Goal: Information Seeking & Learning: Learn about a topic

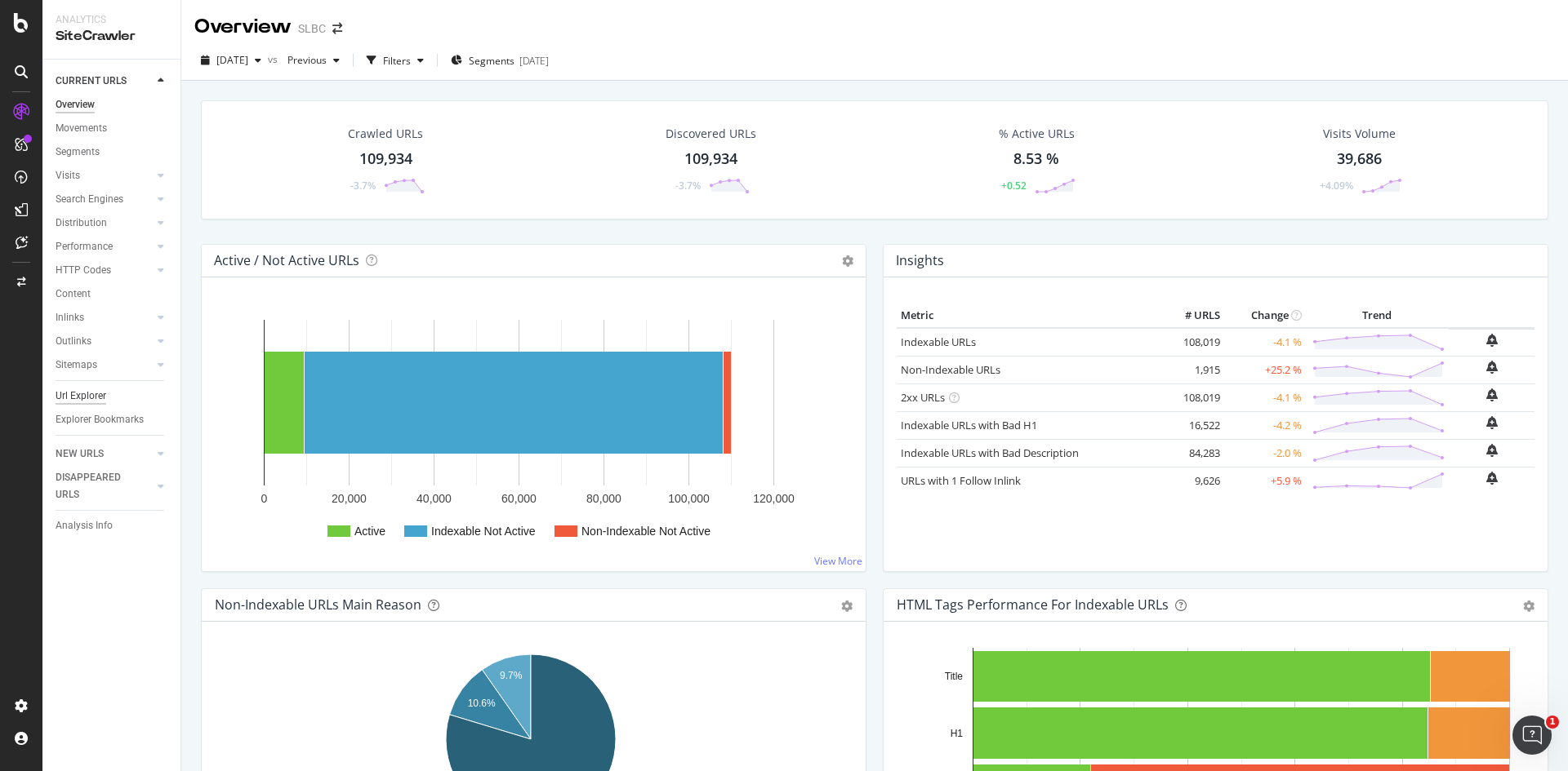
click at [80, 396] on div "Url Explorer" at bounding box center [80, 396] width 51 height 17
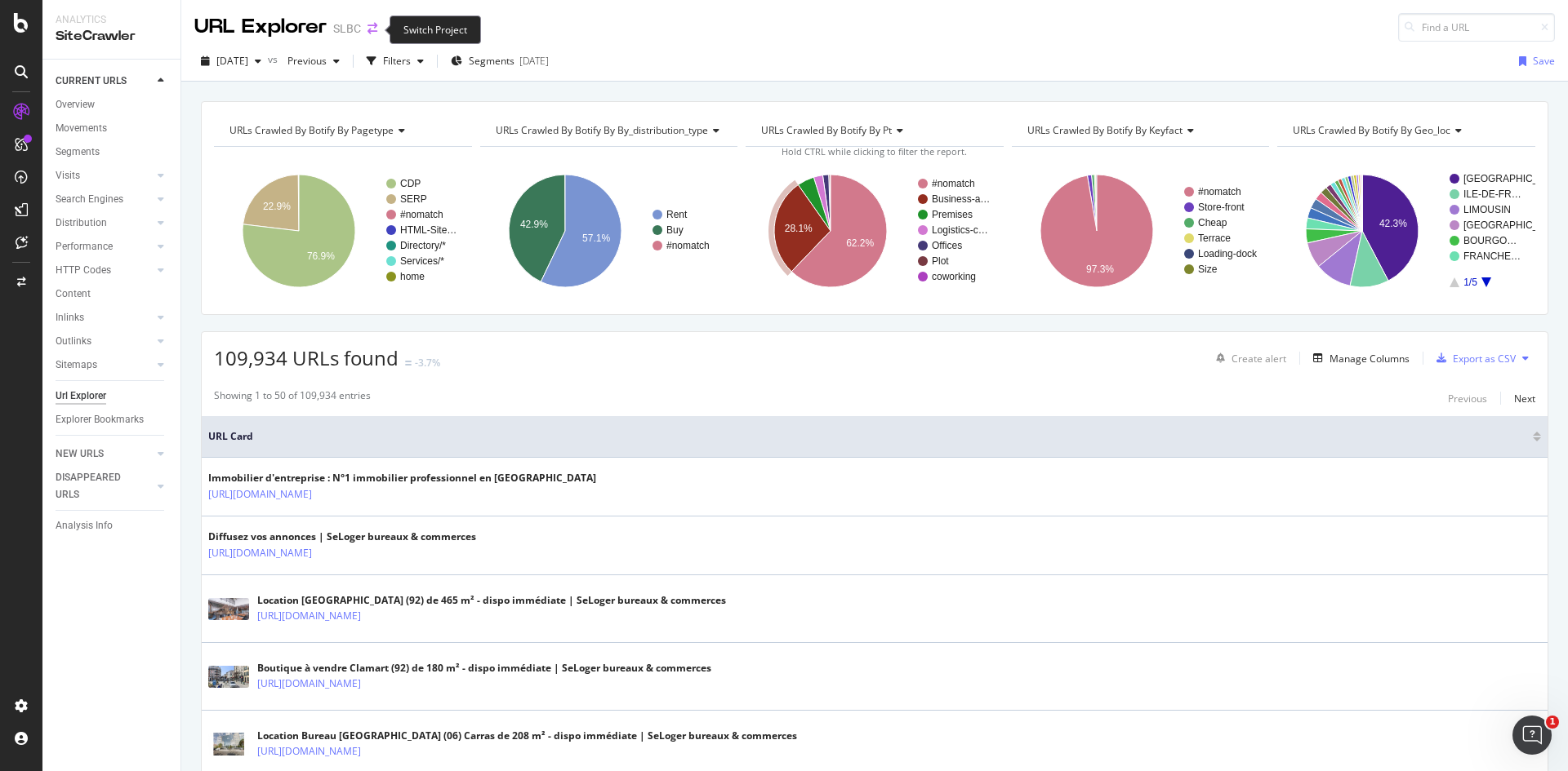
click at [373, 33] on icon "arrow-right-arrow-left" at bounding box center [372, 29] width 10 height 12
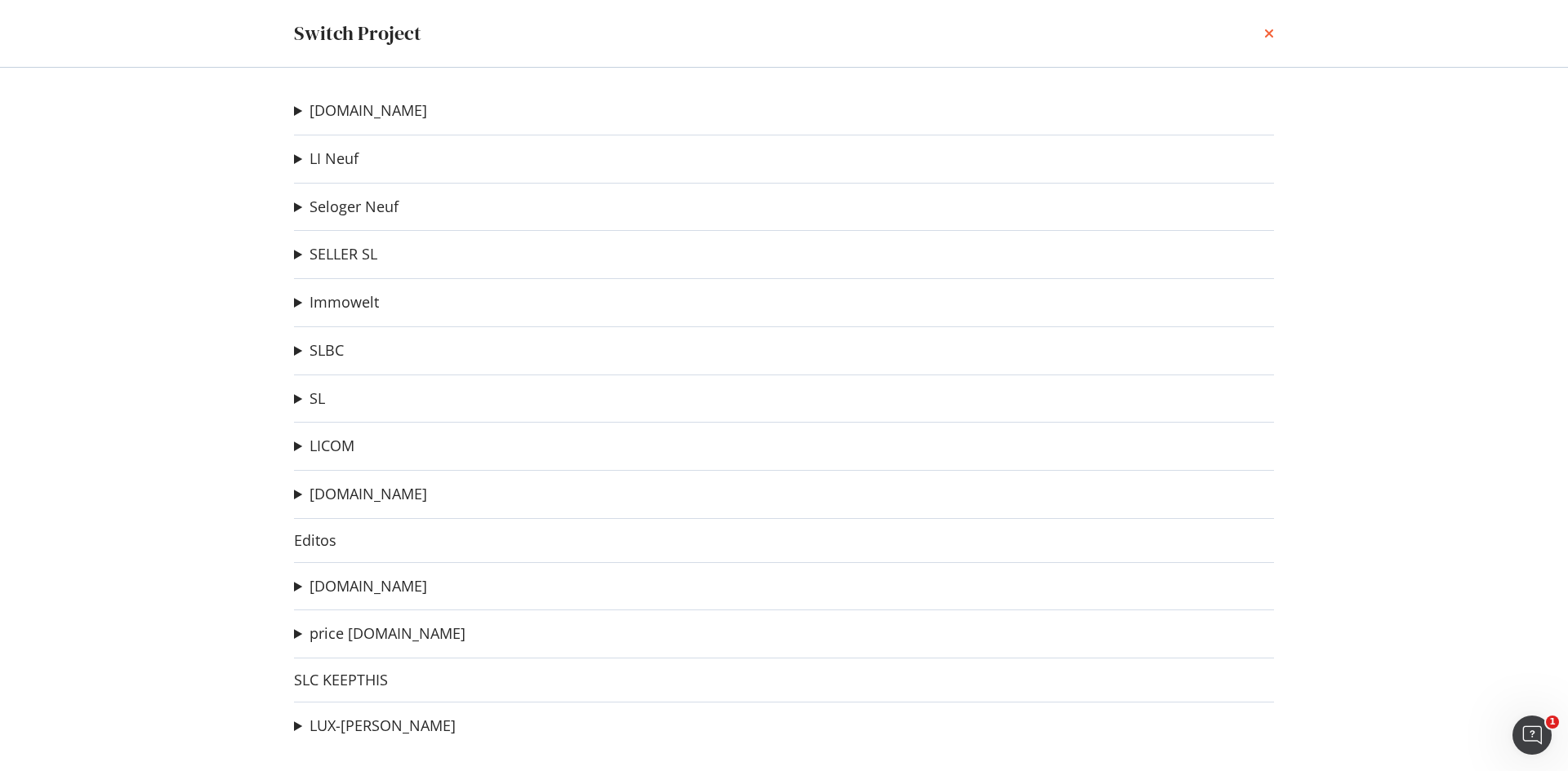
click at [1266, 32] on icon "times" at bounding box center [1269, 33] width 10 height 13
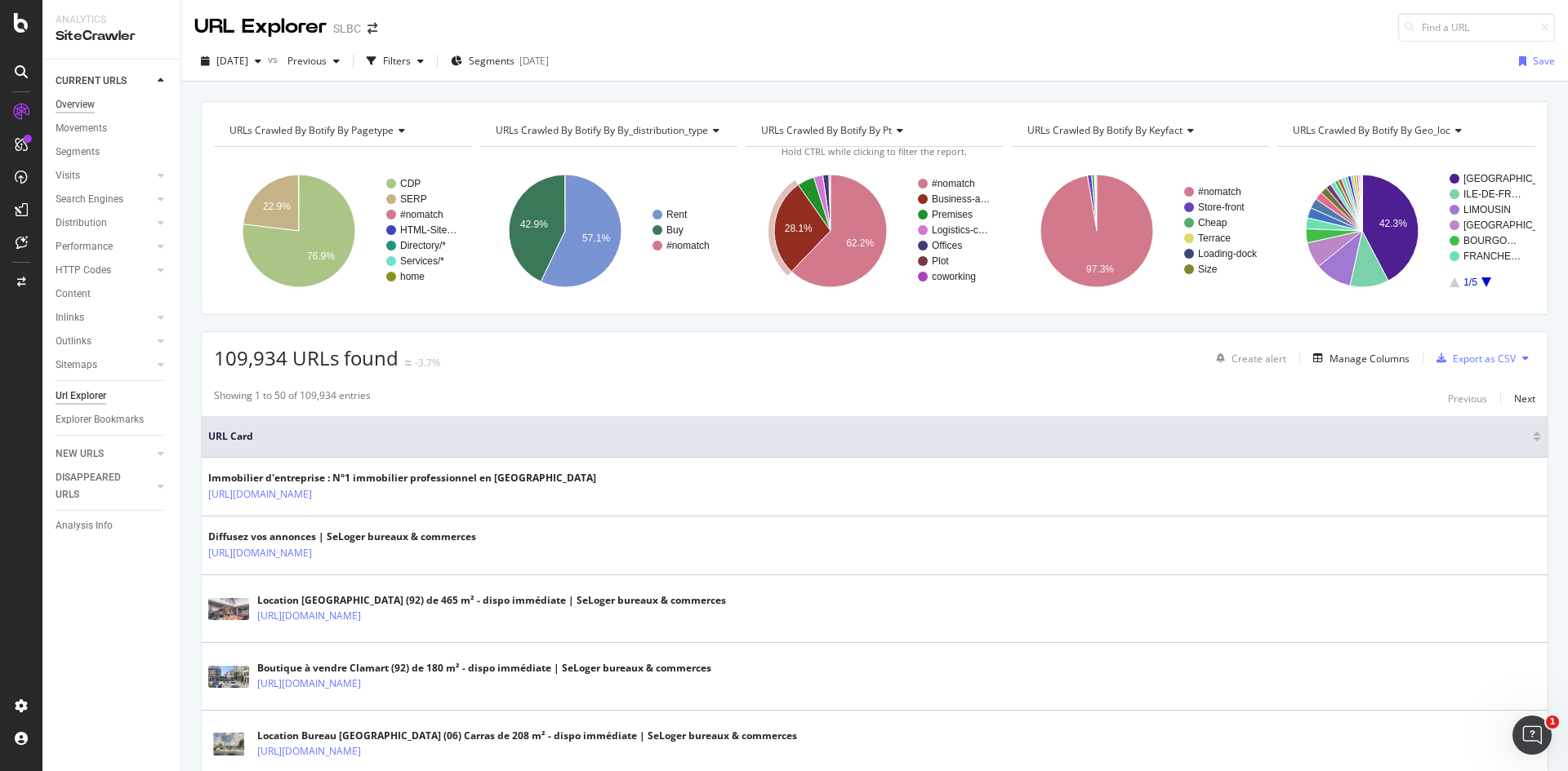
click at [88, 103] on div "Overview" at bounding box center [75, 105] width 39 height 17
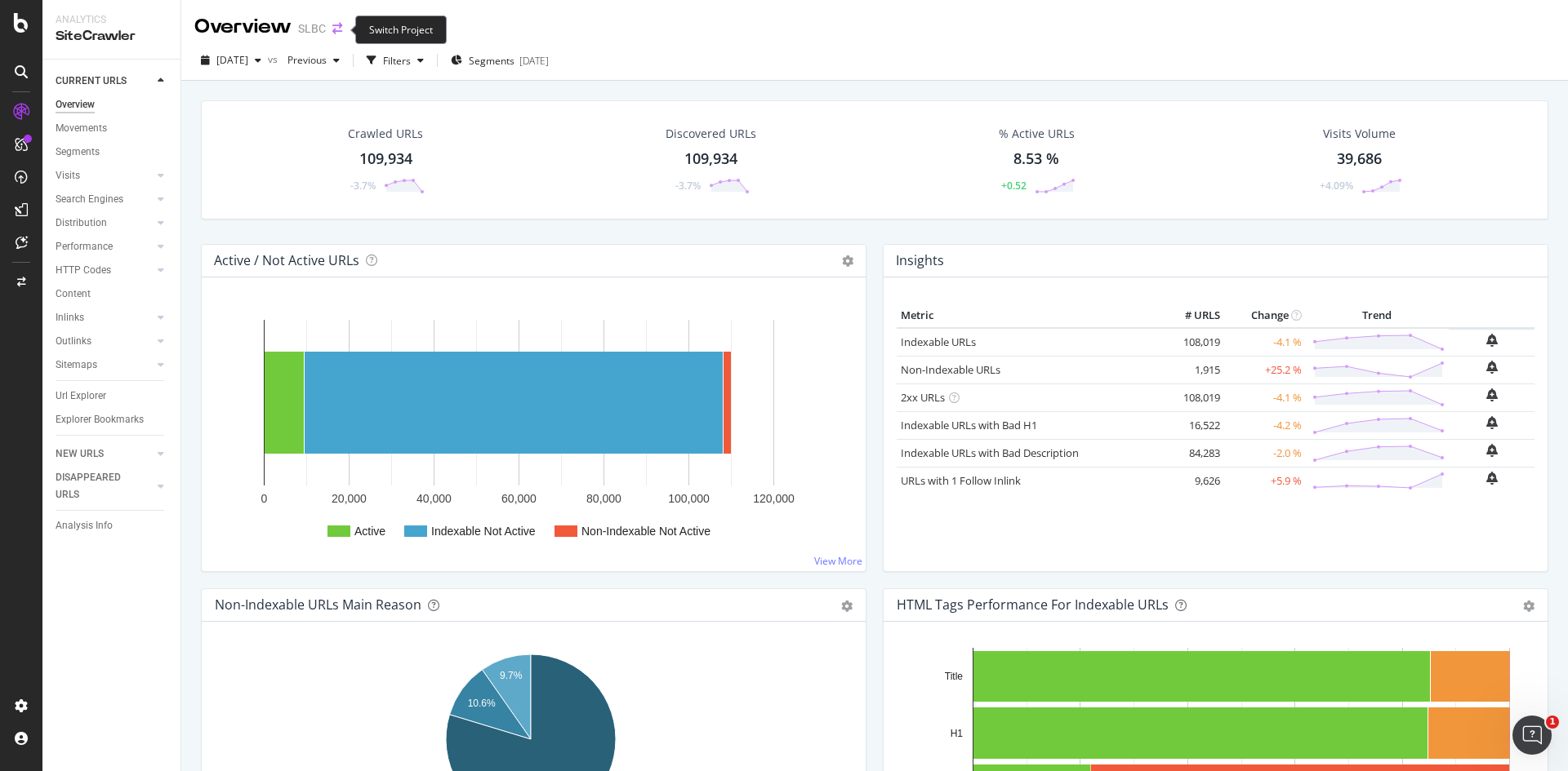
click at [336, 31] on icon "arrow-right-arrow-left" at bounding box center [337, 29] width 10 height 12
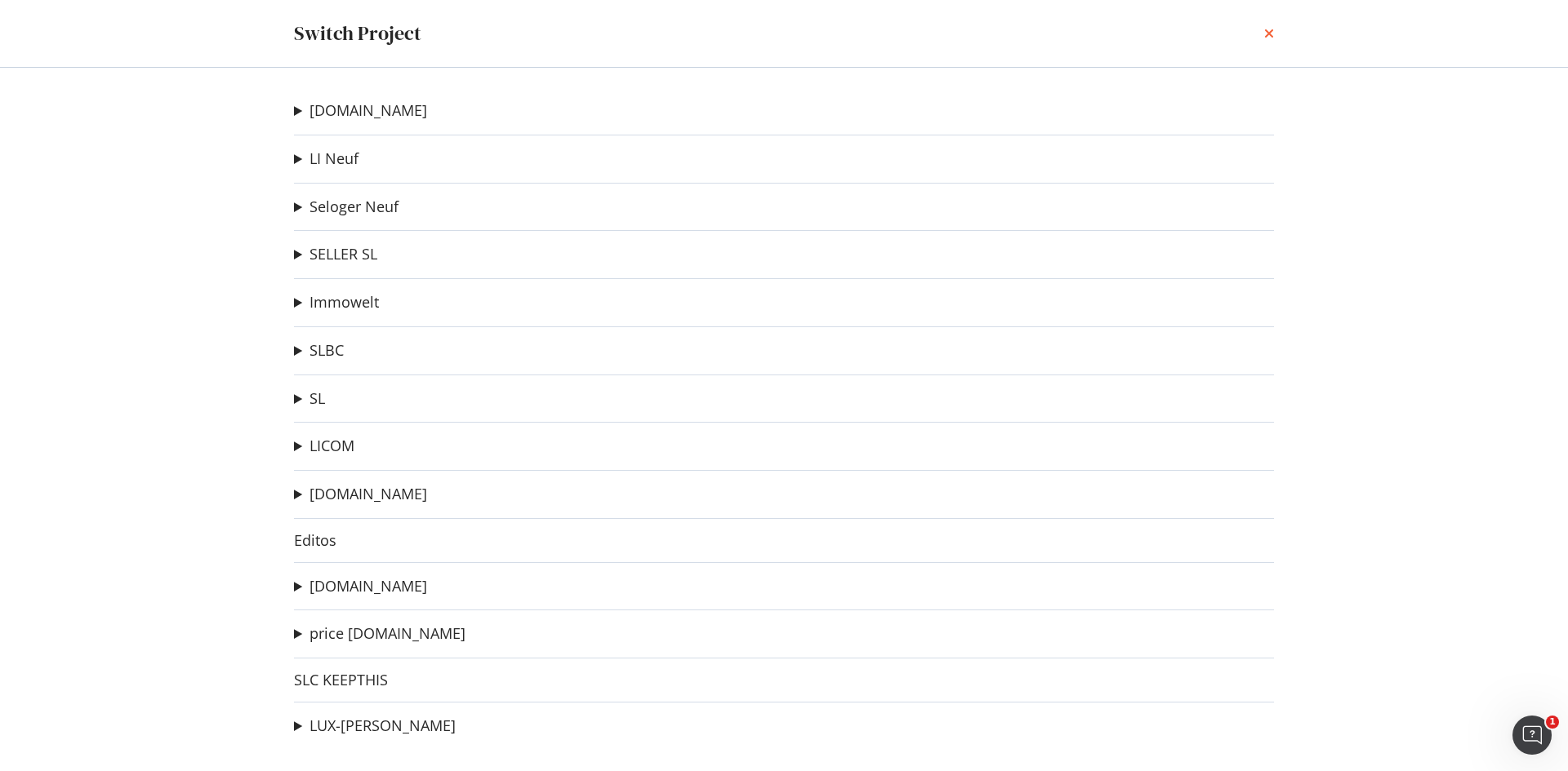
click at [1269, 33] on icon "times" at bounding box center [1269, 33] width 10 height 13
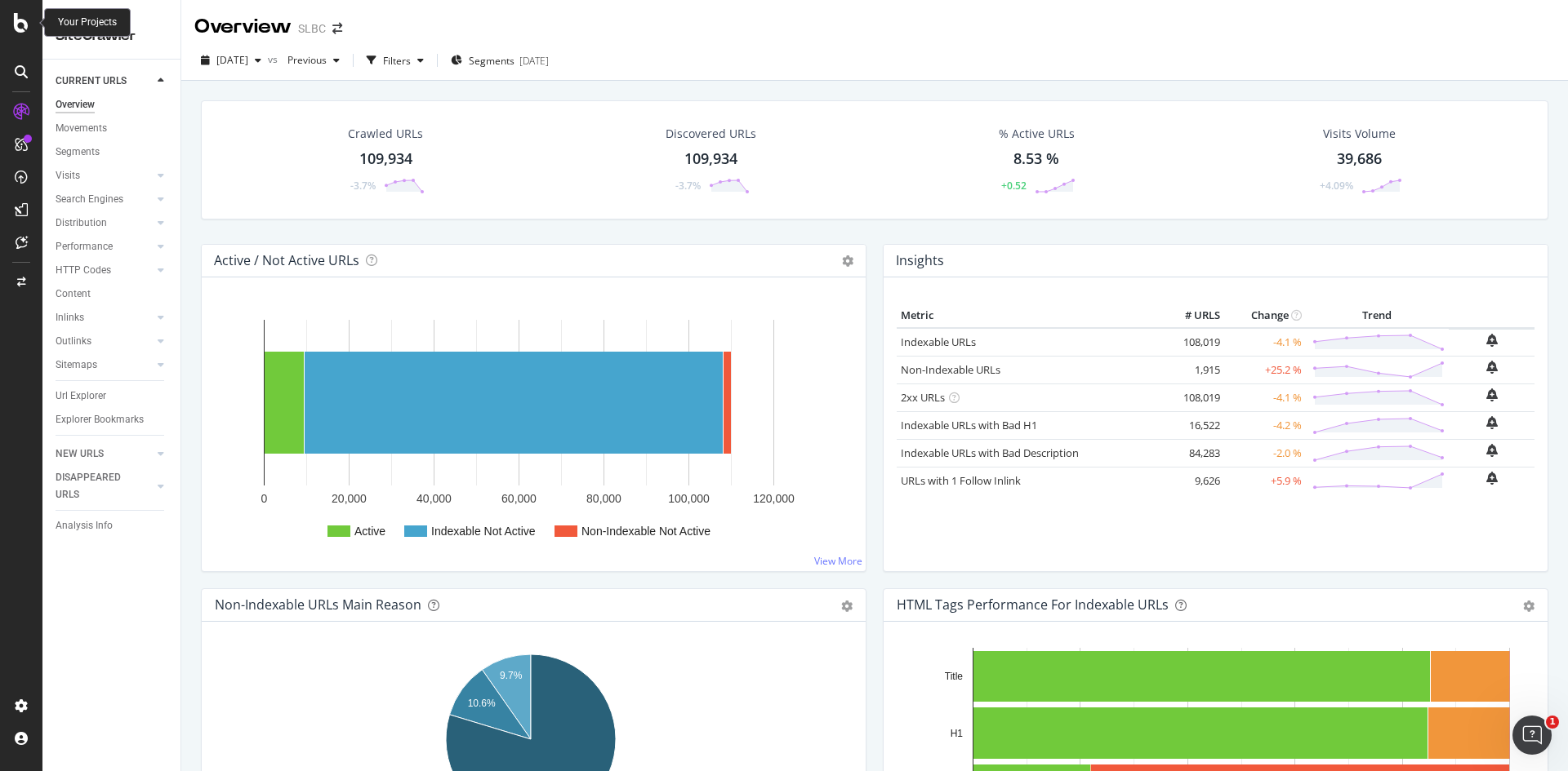
click at [20, 14] on icon at bounding box center [21, 23] width 14 height 20
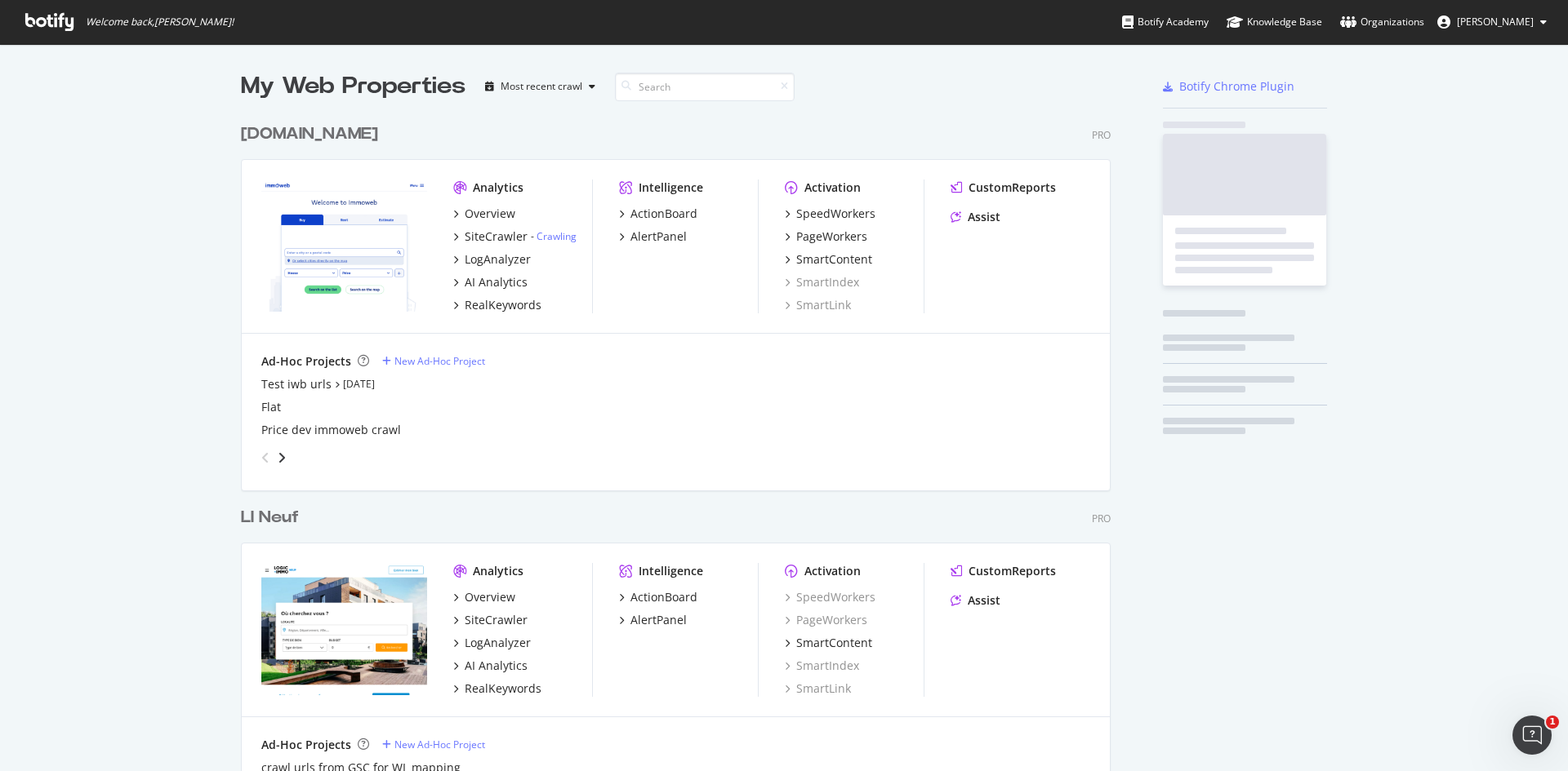
scroll to position [759, 1544]
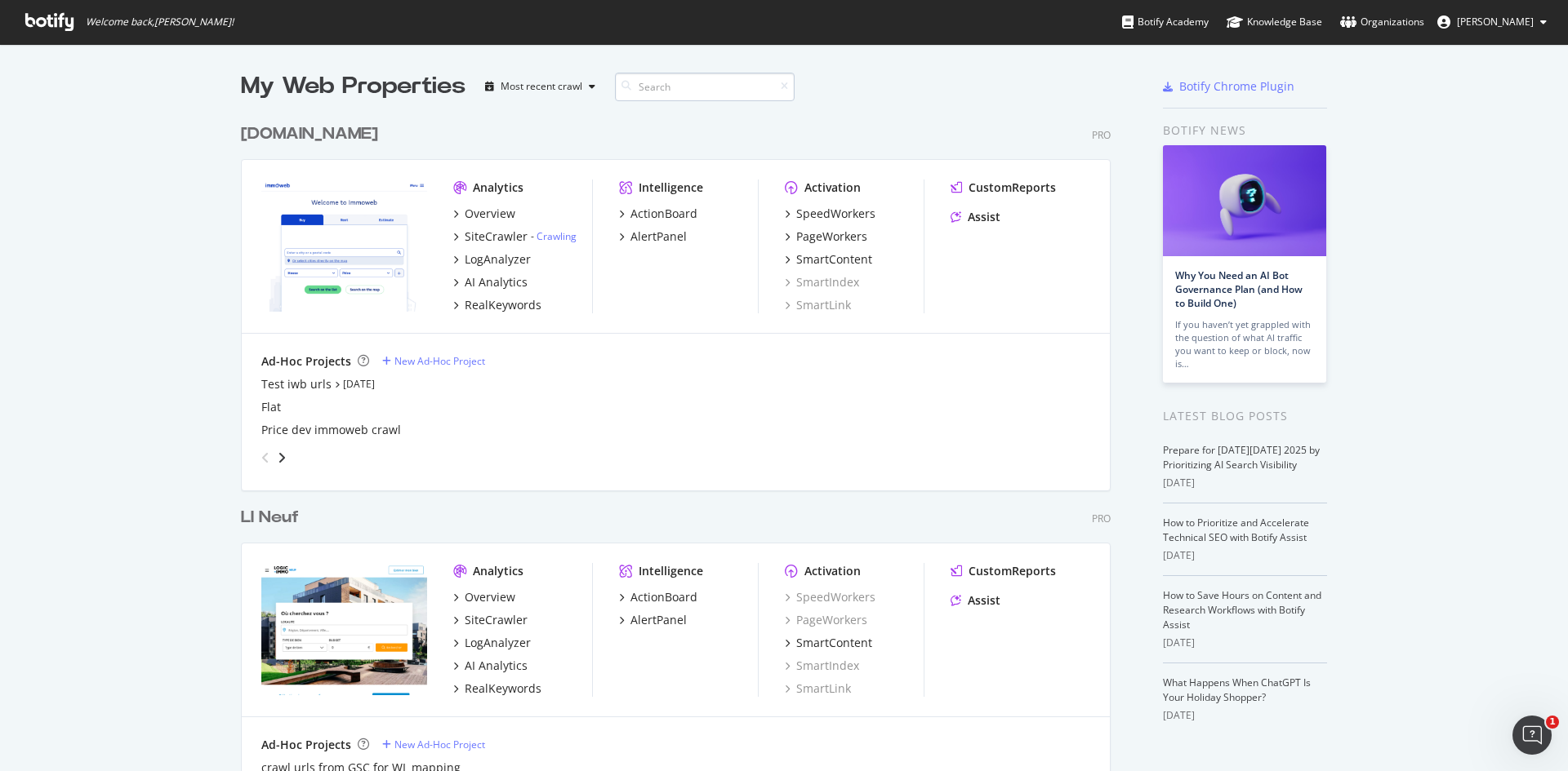
click at [634, 89] on input at bounding box center [704, 87] width 180 height 29
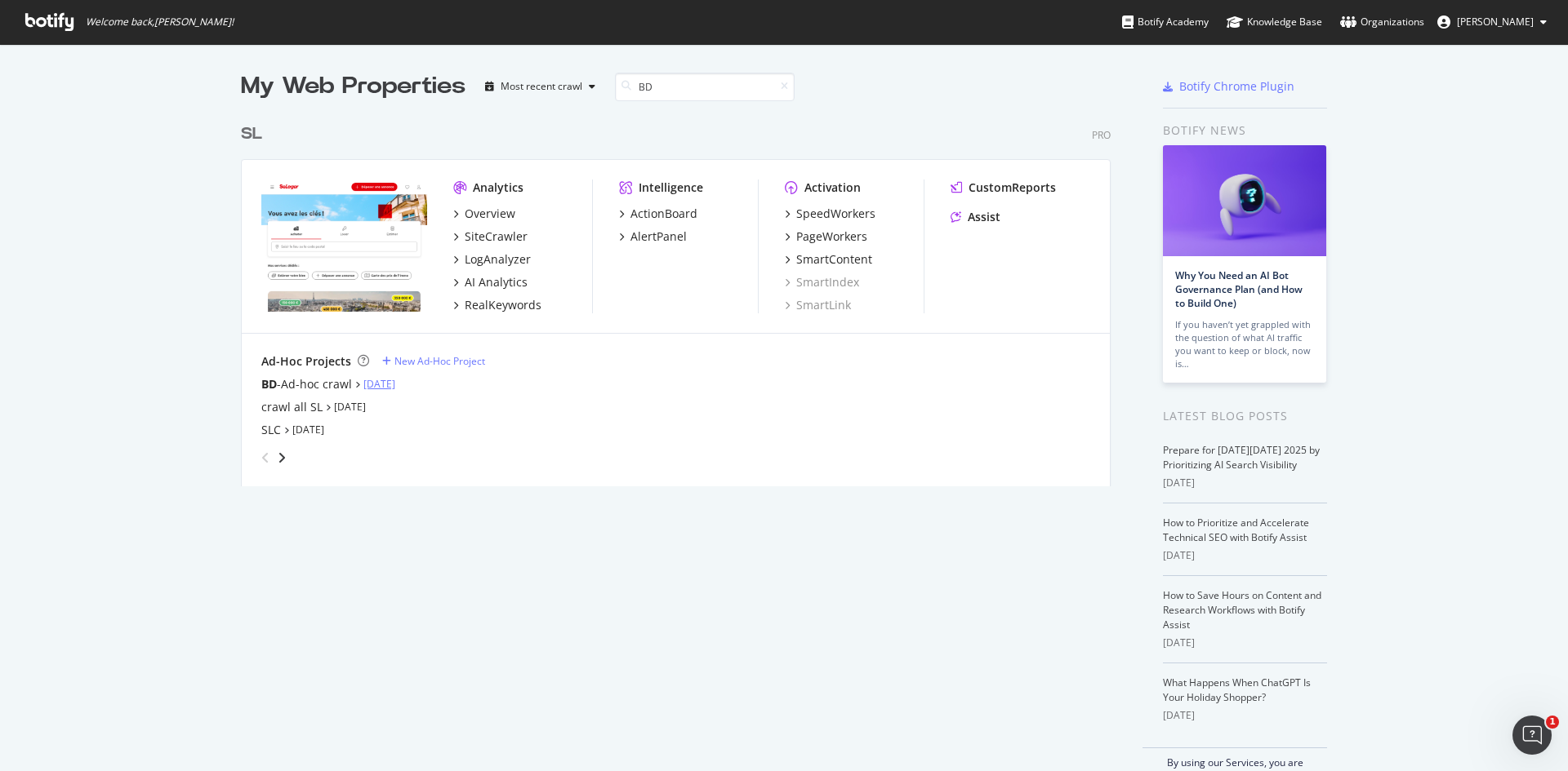
type input "BD"
click at [375, 384] on link "[DATE]" at bounding box center [380, 384] width 32 height 14
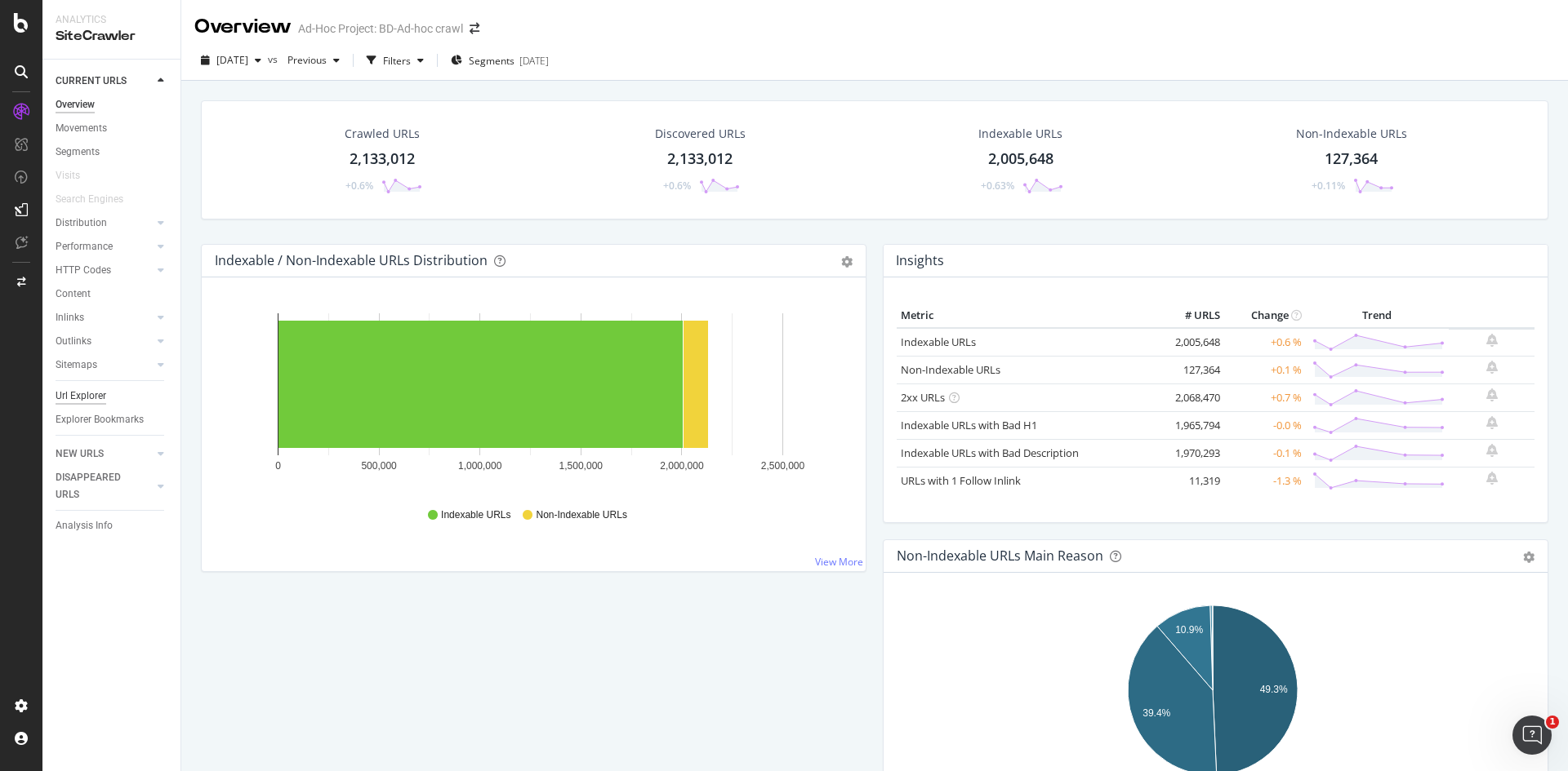
click at [89, 397] on div "Url Explorer" at bounding box center [80, 396] width 51 height 17
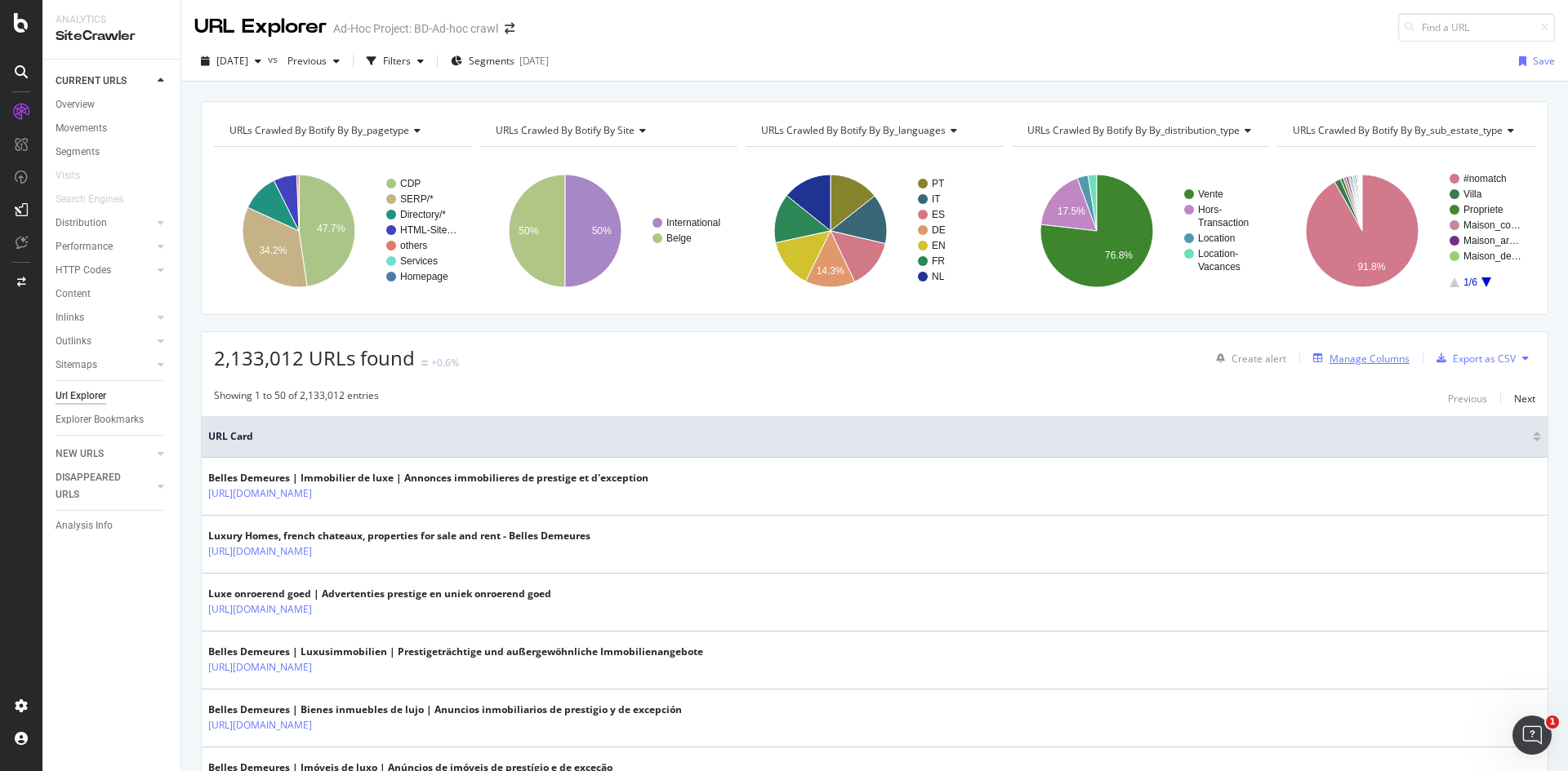
click at [1347, 356] on div "Manage Columns" at bounding box center [1370, 359] width 80 height 14
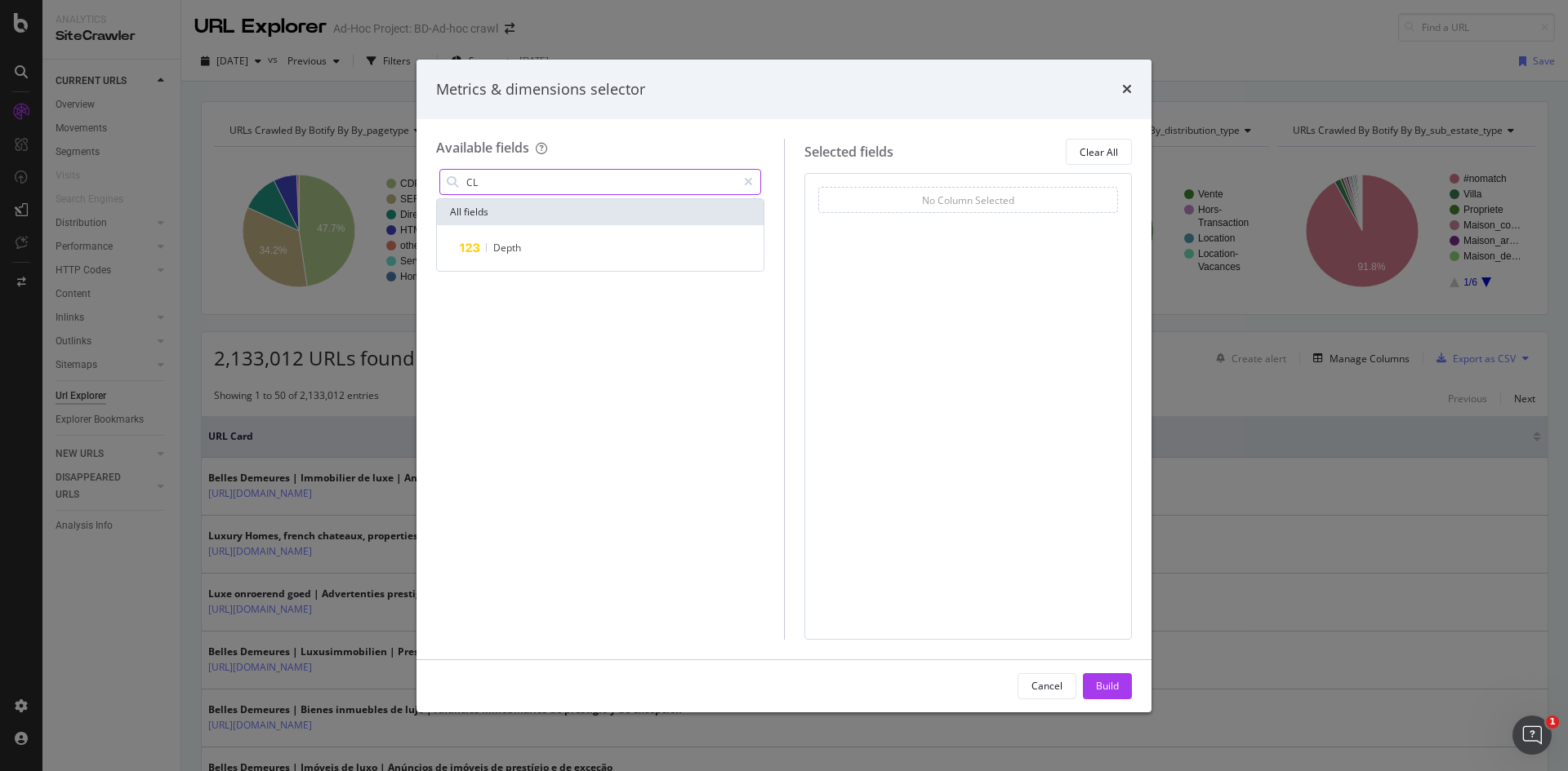
type input "C"
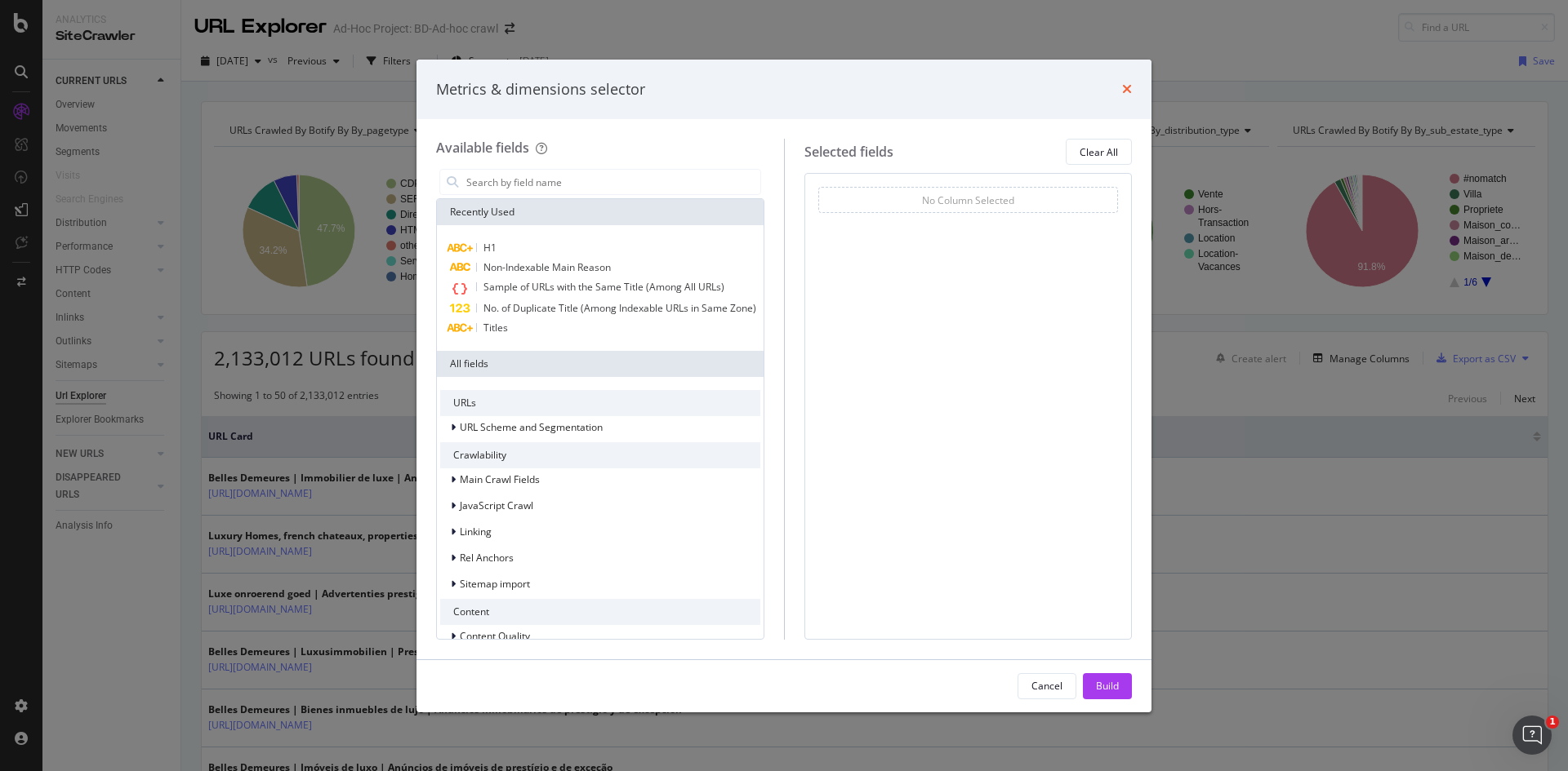
click at [1130, 87] on icon "times" at bounding box center [1126, 88] width 10 height 13
